Goal: Information Seeking & Learning: Learn about a topic

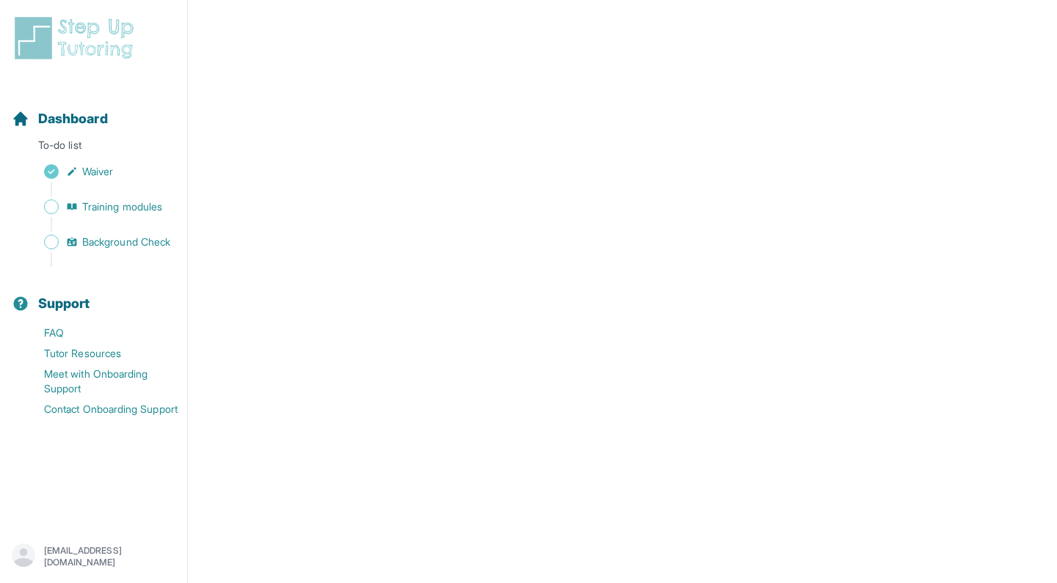
scroll to position [374, 0]
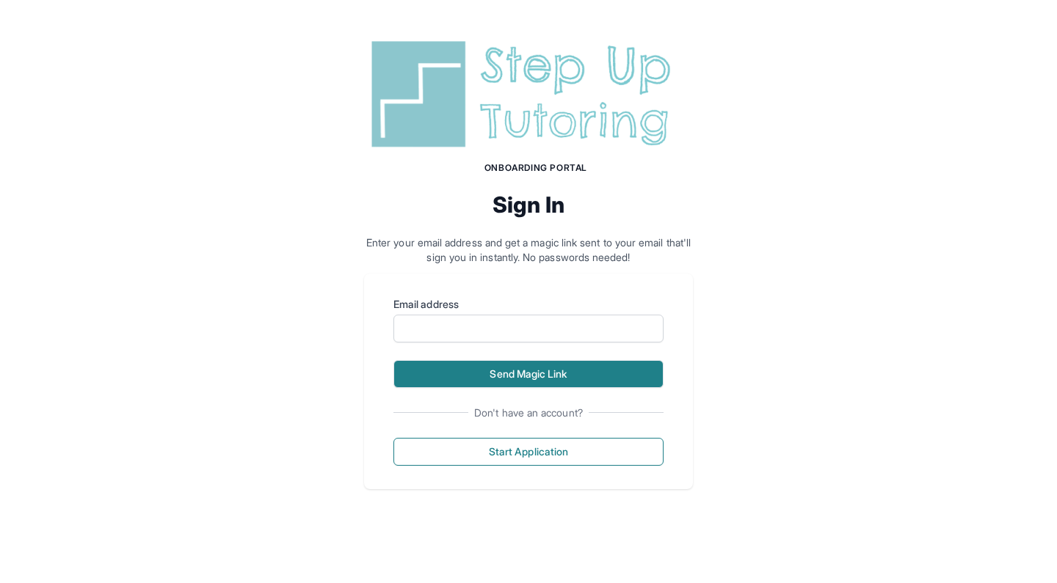
click at [529, 370] on button "Send Magic Link" at bounding box center [528, 374] width 270 height 28
type input "**********"
click at [465, 378] on button "Send Magic Link" at bounding box center [528, 374] width 270 height 28
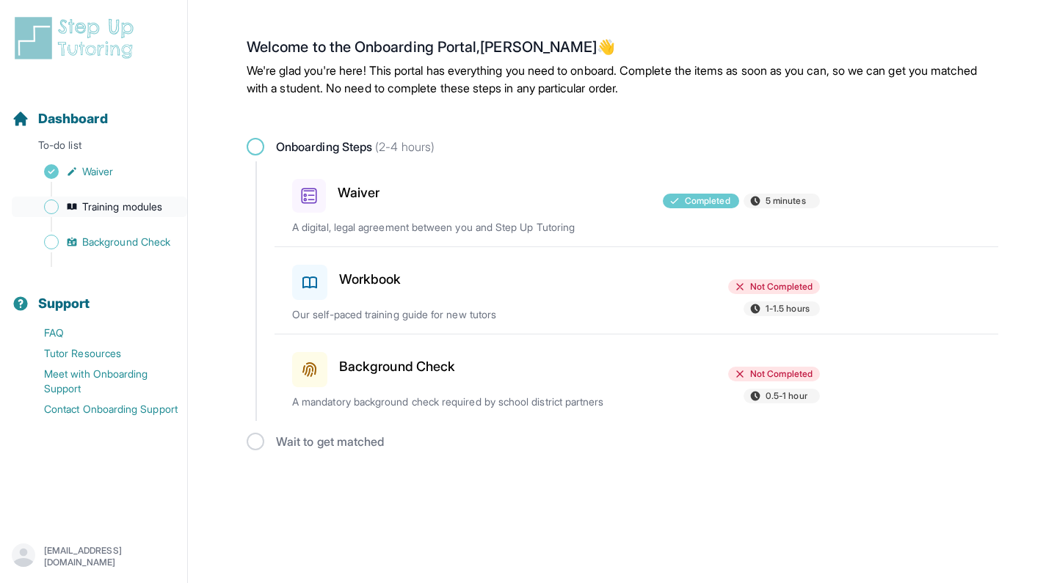
click at [125, 212] on span "Training modules" at bounding box center [122, 207] width 80 height 15
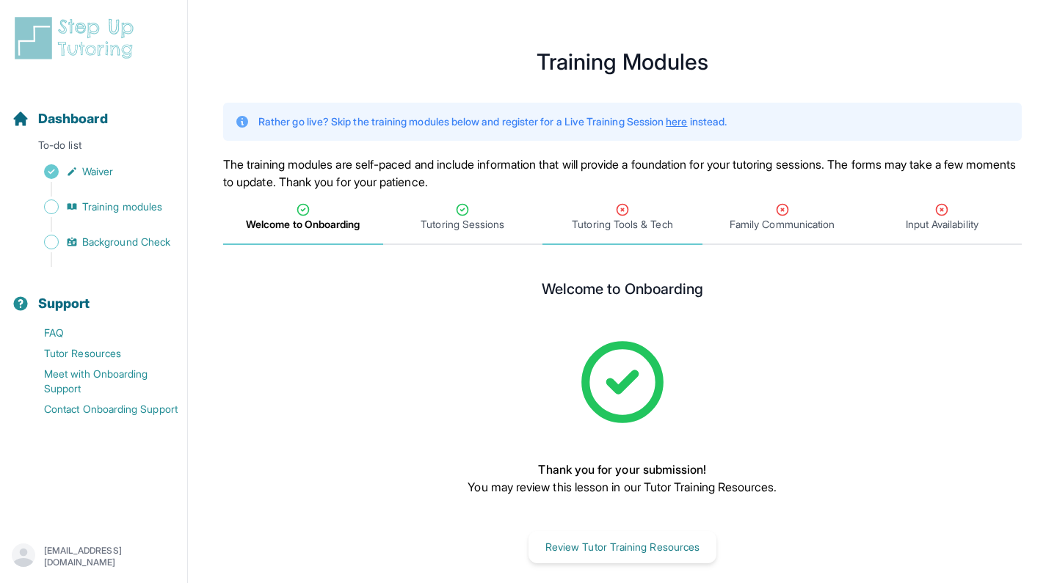
click at [630, 224] on span "Tutoring Tools & Tech" at bounding box center [622, 224] width 101 height 15
